Goal: Browse casually

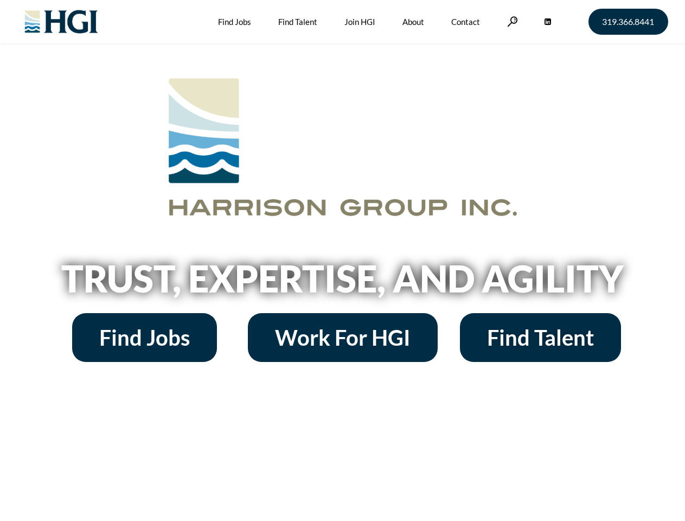
click at [342, 260] on h2 "Trust, Expertise, and Agility" at bounding box center [343, 278] width 619 height 37
click at [511, 21] on link at bounding box center [512, 21] width 11 height 10
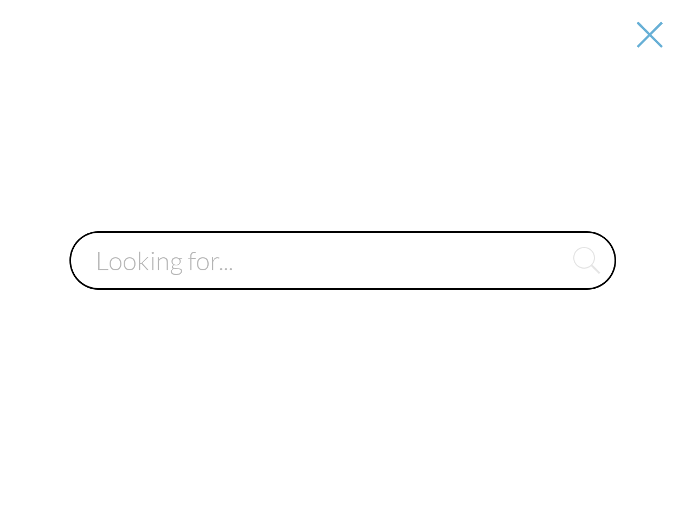
click at [342, 282] on div at bounding box center [343, 260] width 684 height 521
